Goal: Task Accomplishment & Management: Manage account settings

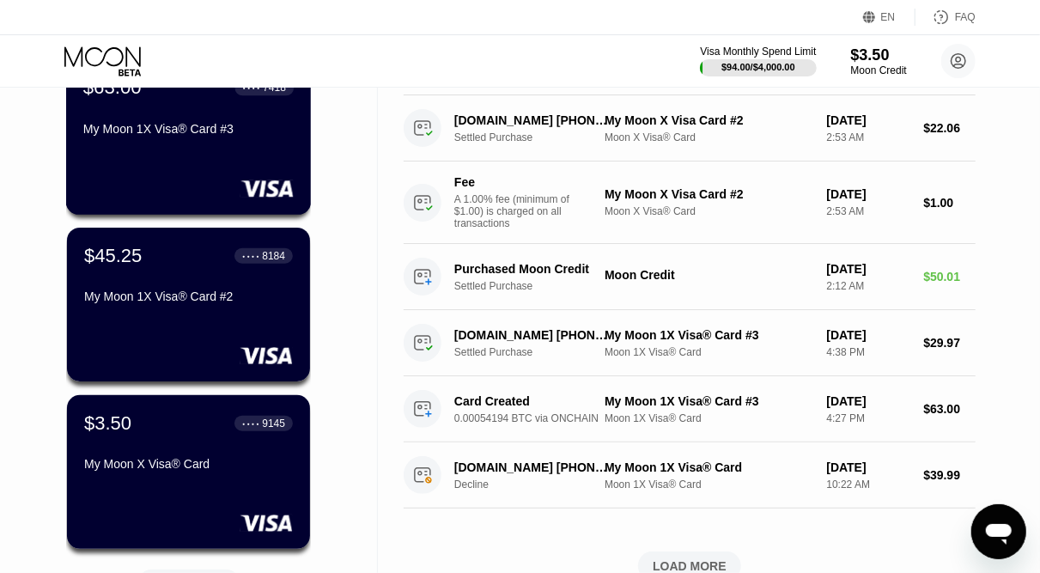
scroll to position [491, 0]
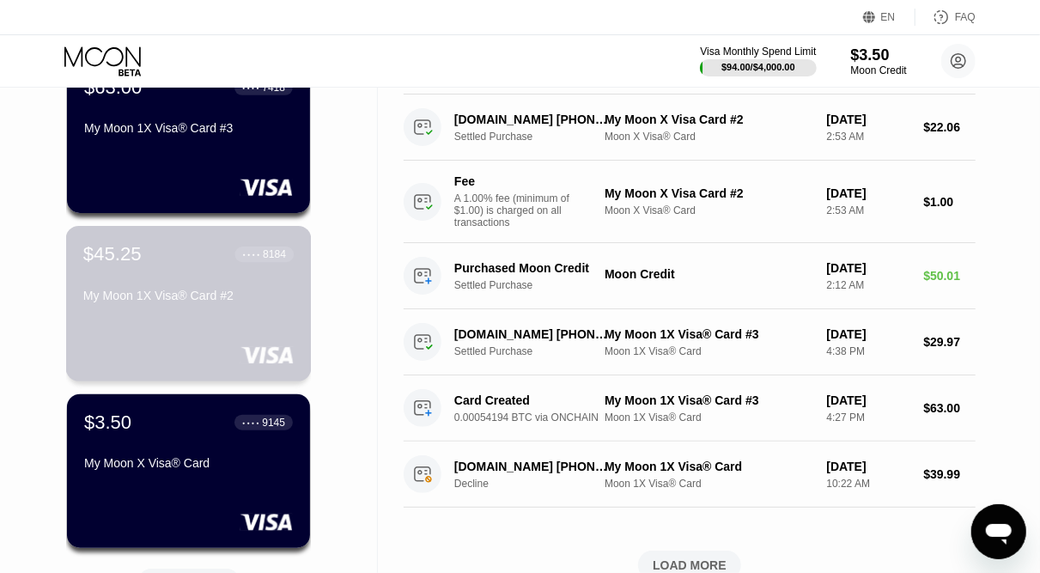
click at [214, 298] on div "My Moon 1X Visa® Card #2" at bounding box center [188, 295] width 210 height 14
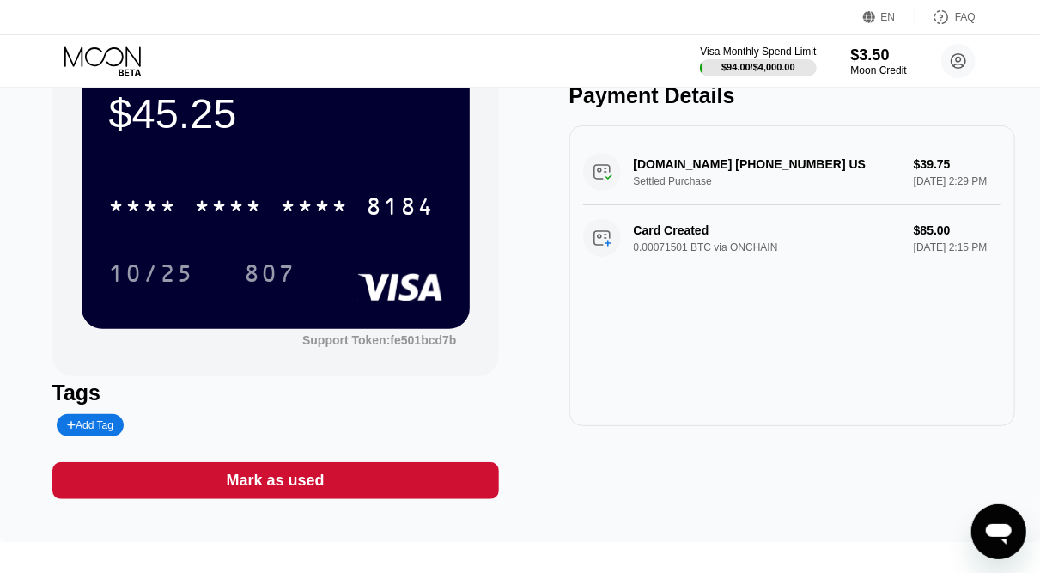
scroll to position [49, 0]
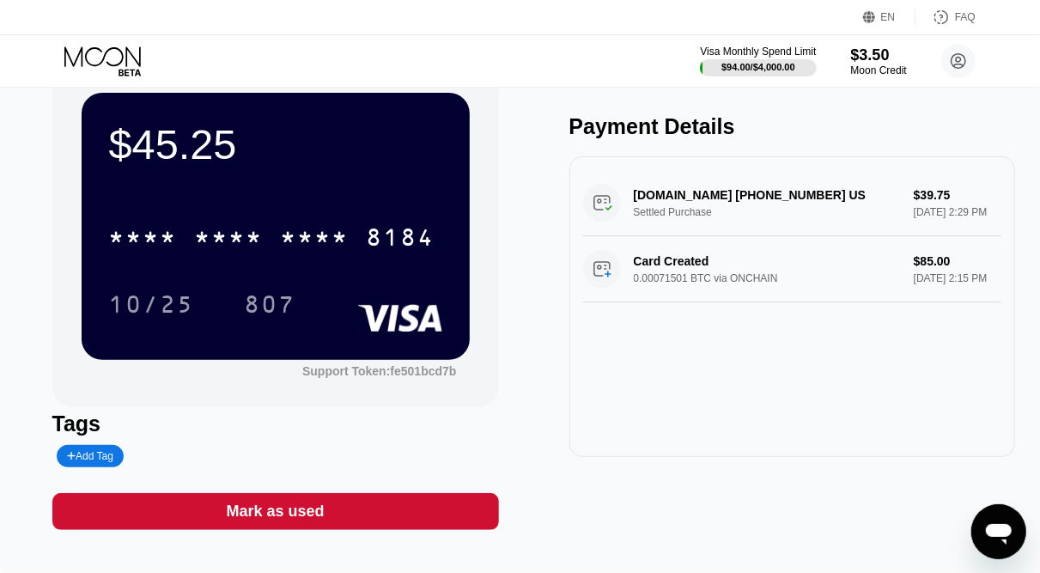
click at [84, 48] on icon at bounding box center [104, 61] width 80 height 30
